Goal: Download file/media

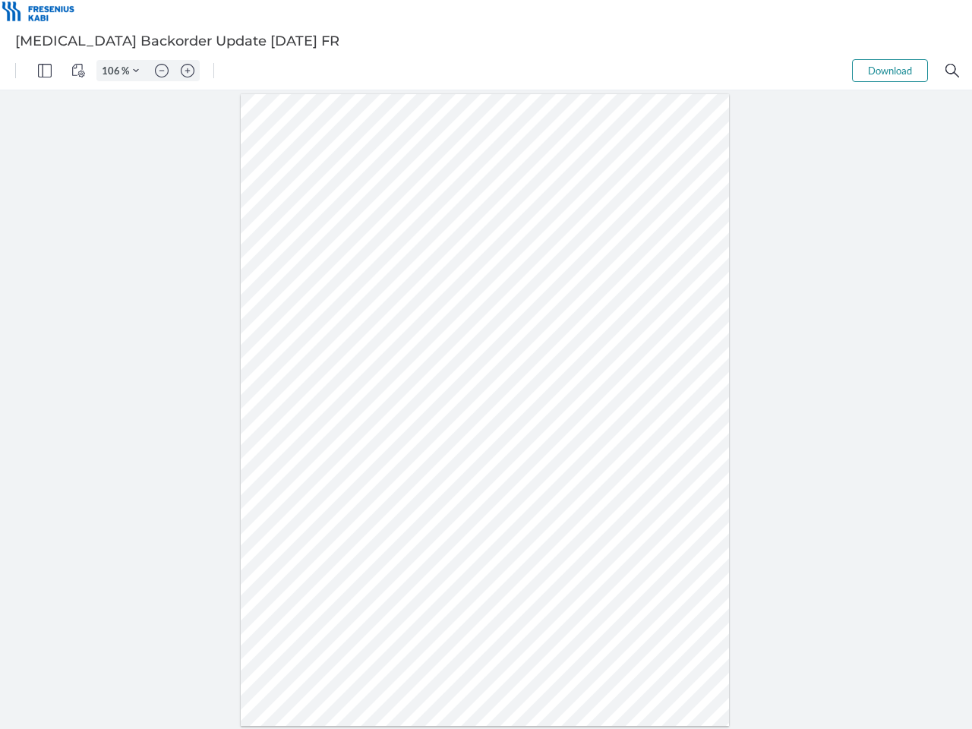
click at [45, 71] on img "Panel" at bounding box center [45, 71] width 14 height 14
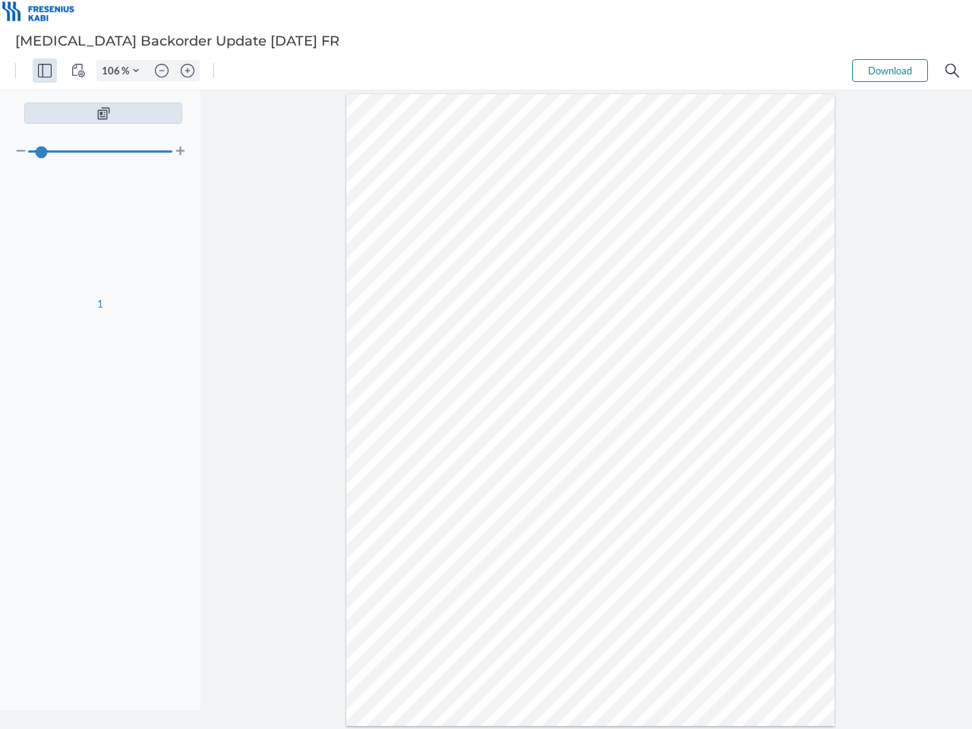
click at [78, 71] on img "View Controls" at bounding box center [78, 71] width 14 height 14
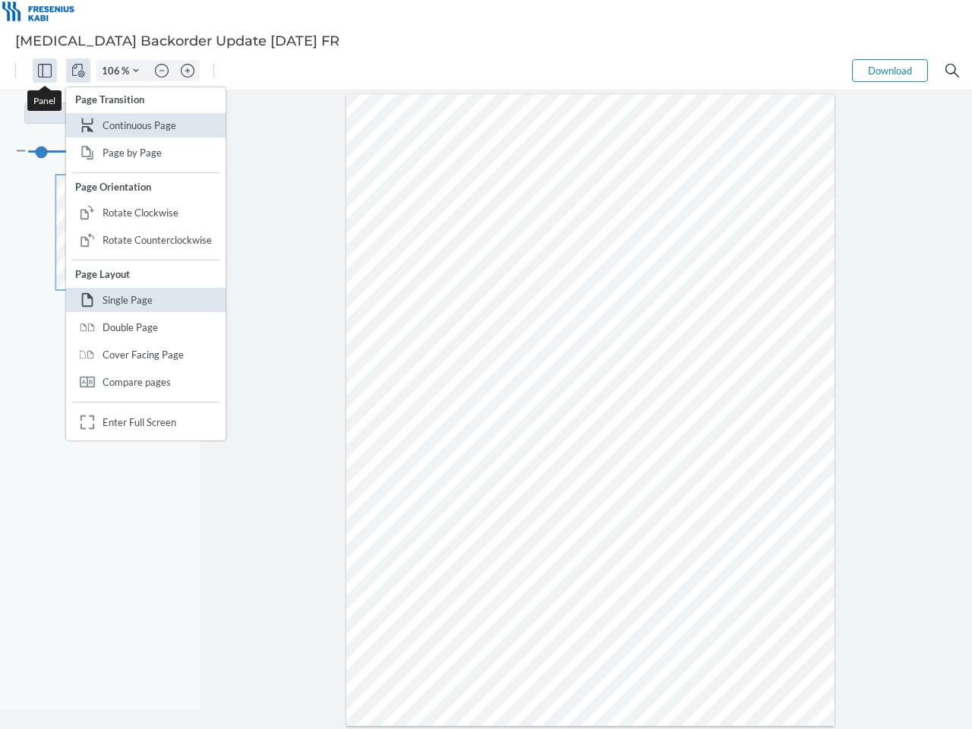
click at [113, 71] on input "106" at bounding box center [109, 71] width 24 height 14
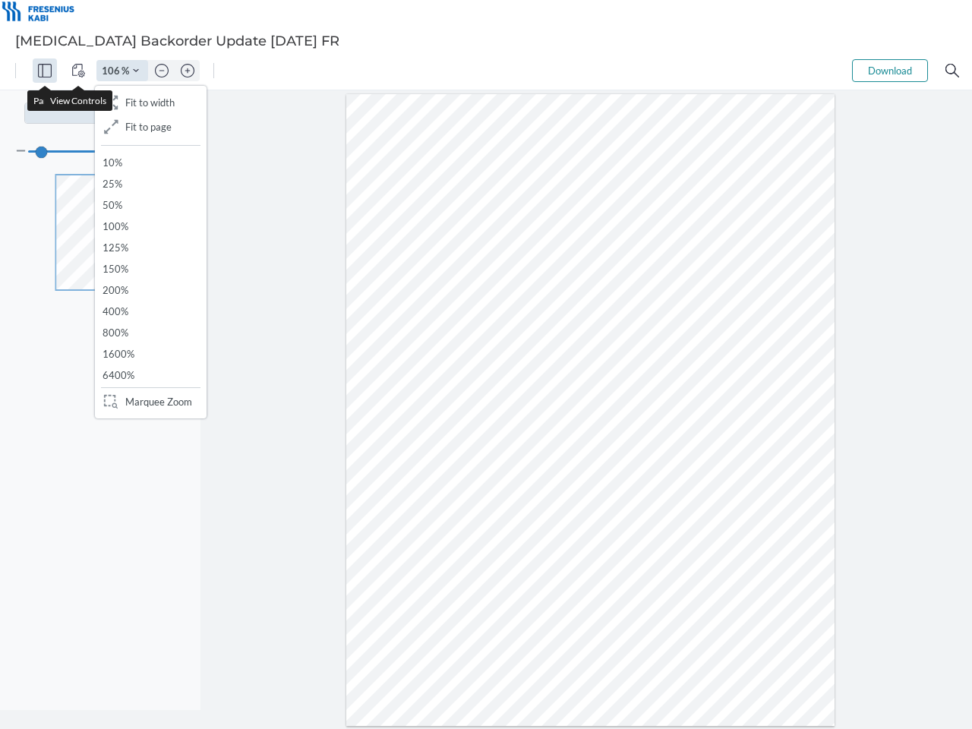
click at [136, 71] on img "Zoom Controls" at bounding box center [136, 71] width 6 height 6
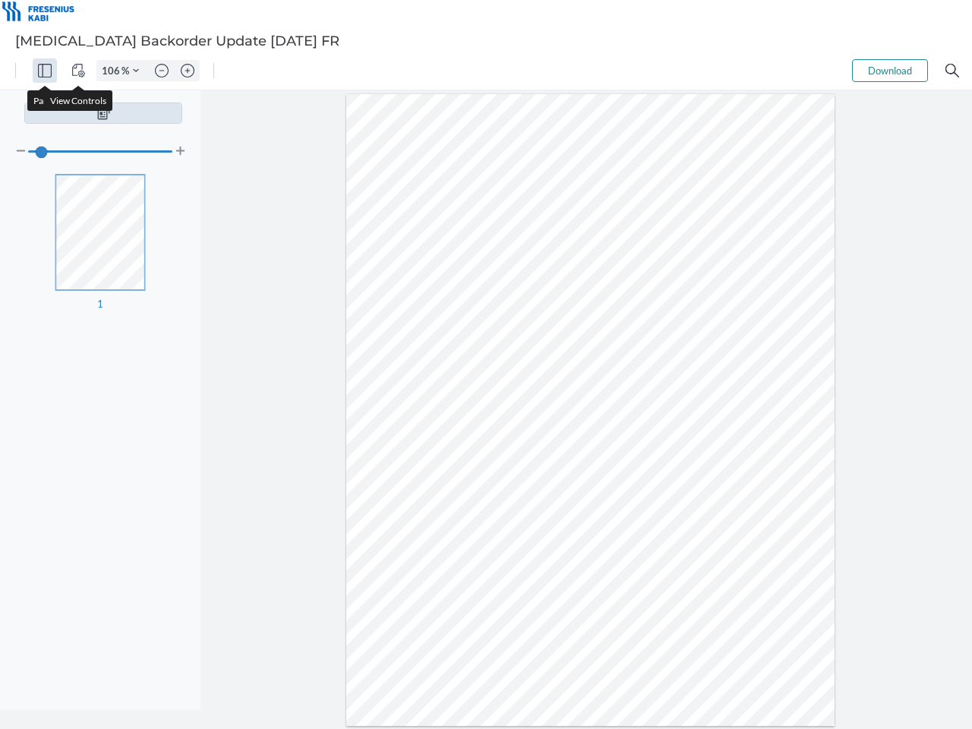
click at [162, 71] on img "Zoom out" at bounding box center [162, 71] width 14 height 14
click at [188, 71] on img "Zoom in" at bounding box center [188, 71] width 14 height 14
type input "106"
click at [890, 71] on button "Download" at bounding box center [890, 70] width 76 height 23
click at [952, 71] on img "Search" at bounding box center [952, 71] width 14 height 14
